Goal: Task Accomplishment & Management: Manage account settings

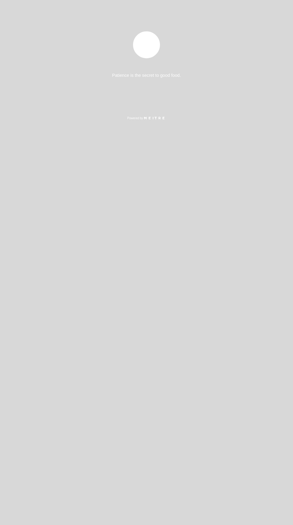
select select "es"
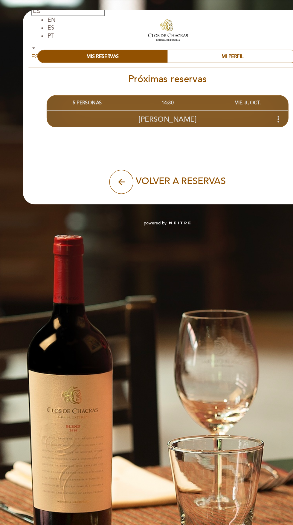
click at [229, 88] on icon "more_vert" at bounding box center [228, 88] width 7 height 7
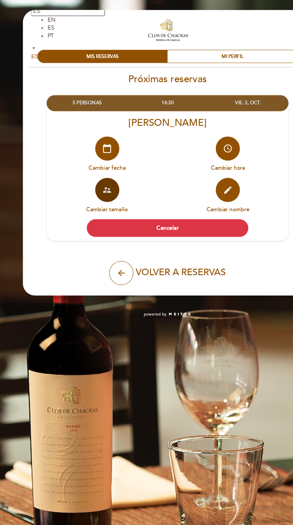
click at [102, 138] on button "supervisor_account" at bounding box center [102, 141] width 18 height 18
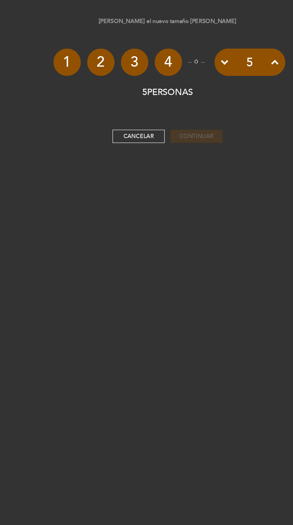
click at [225, 45] on icon at bounding box center [226, 46] width 6 height 6
